Goal: Information Seeking & Learning: Check status

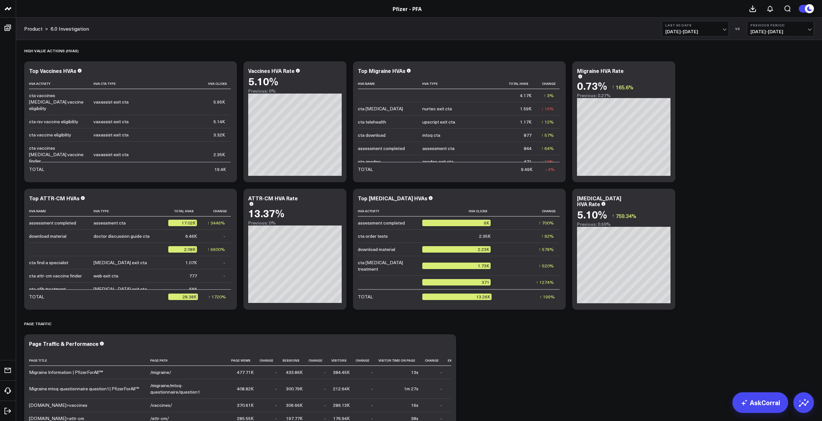
click at [721, 29] on span "[DATE] - [DATE]" at bounding box center [695, 31] width 60 height 5
click at [672, 194] on link "YTD" at bounding box center [695, 193] width 66 height 12
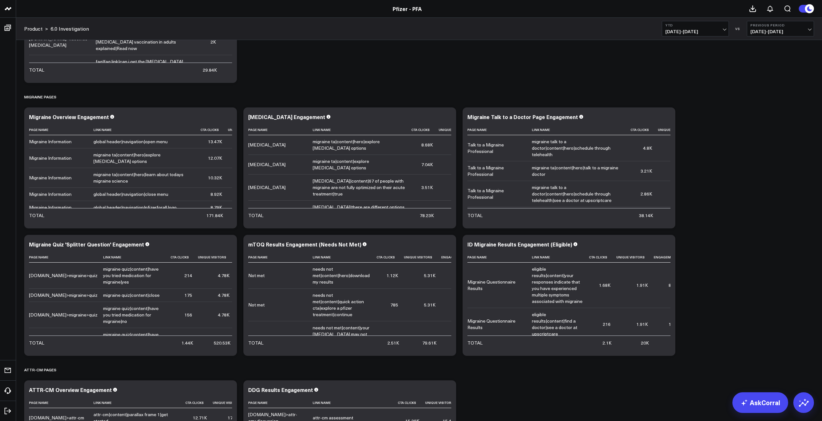
scroll to position [516, 0]
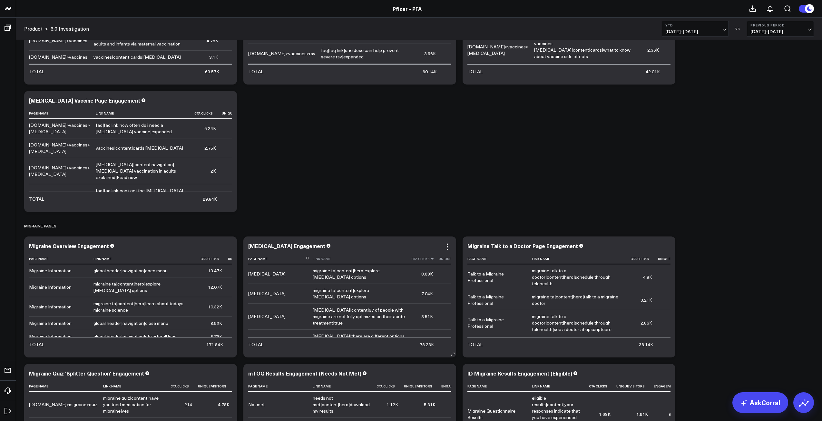
click at [430, 260] on icon at bounding box center [432, 259] width 5 height 4
click at [430, 259] on icon at bounding box center [432, 259] width 5 height 4
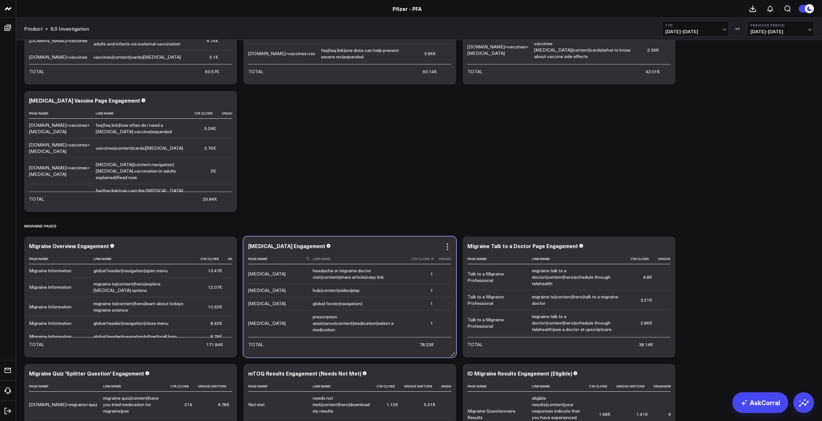
click at [430, 258] on icon at bounding box center [432, 259] width 5 height 4
click at [424, 258] on th "Cta Clicks" at bounding box center [424, 258] width 27 height 11
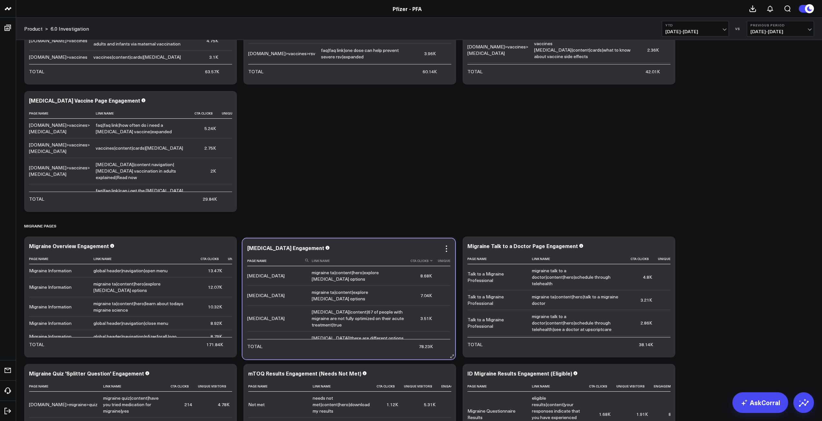
click at [423, 260] on th "Cta Clicks" at bounding box center [423, 260] width 27 height 11
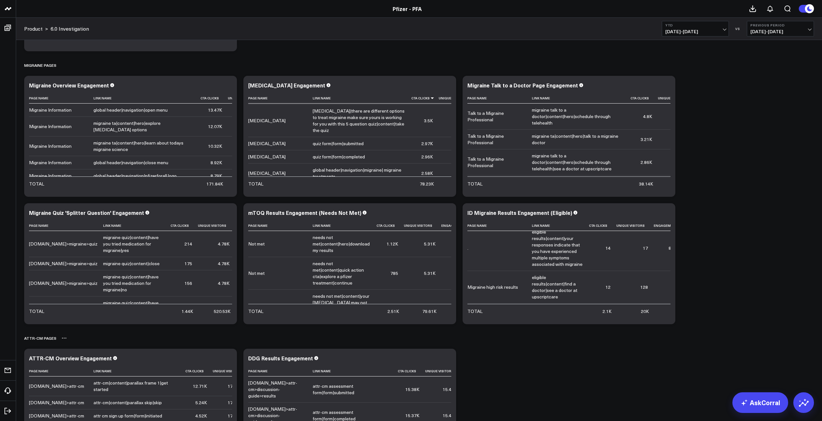
scroll to position [612, 0]
